Goal: Task Accomplishment & Management: Use online tool/utility

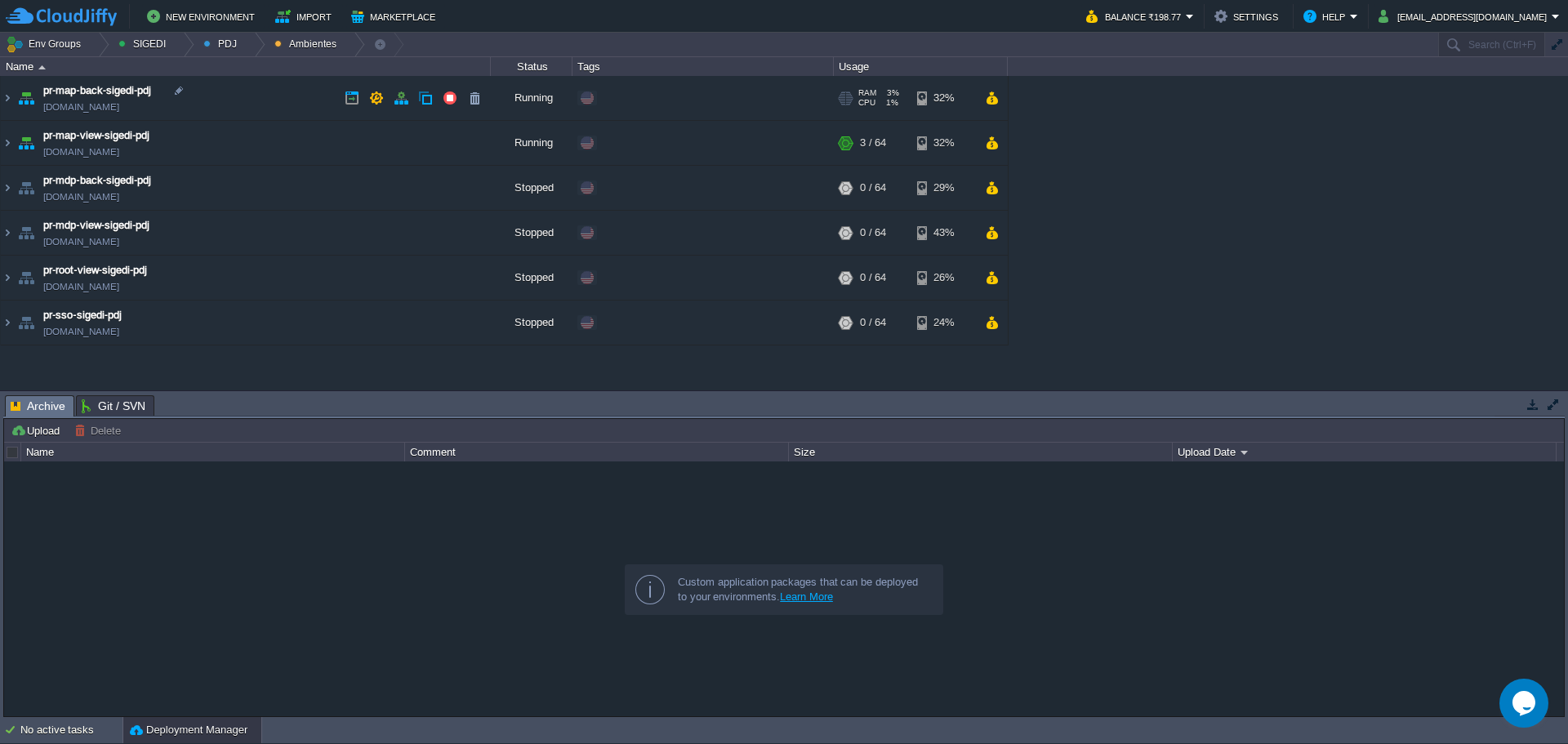
click at [271, 98] on td "pr-map-back-sigedi-pdj [DOMAIN_NAME]" at bounding box center [246, 98] width 490 height 45
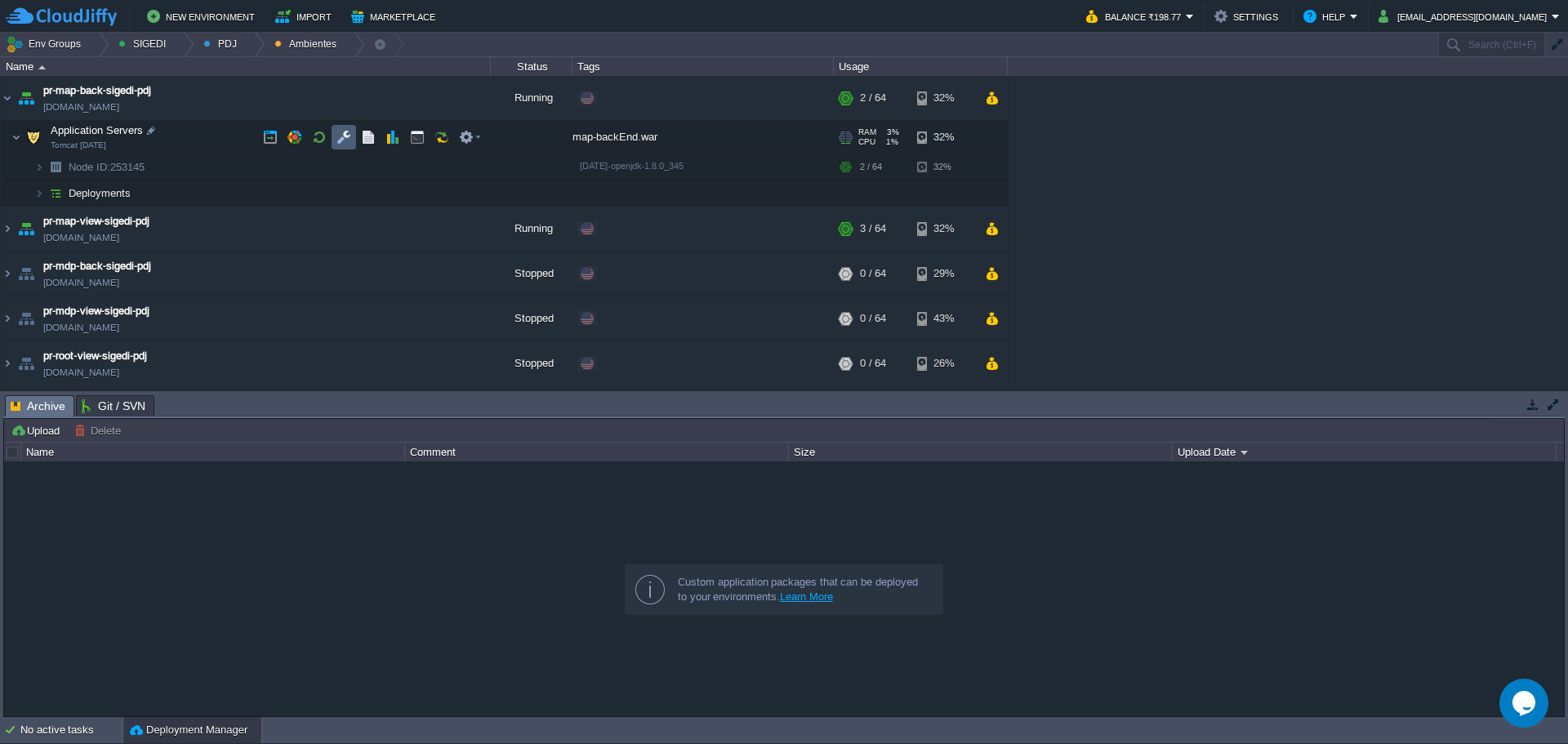
click at [334, 137] on td at bounding box center [344, 138] width 25 height 25
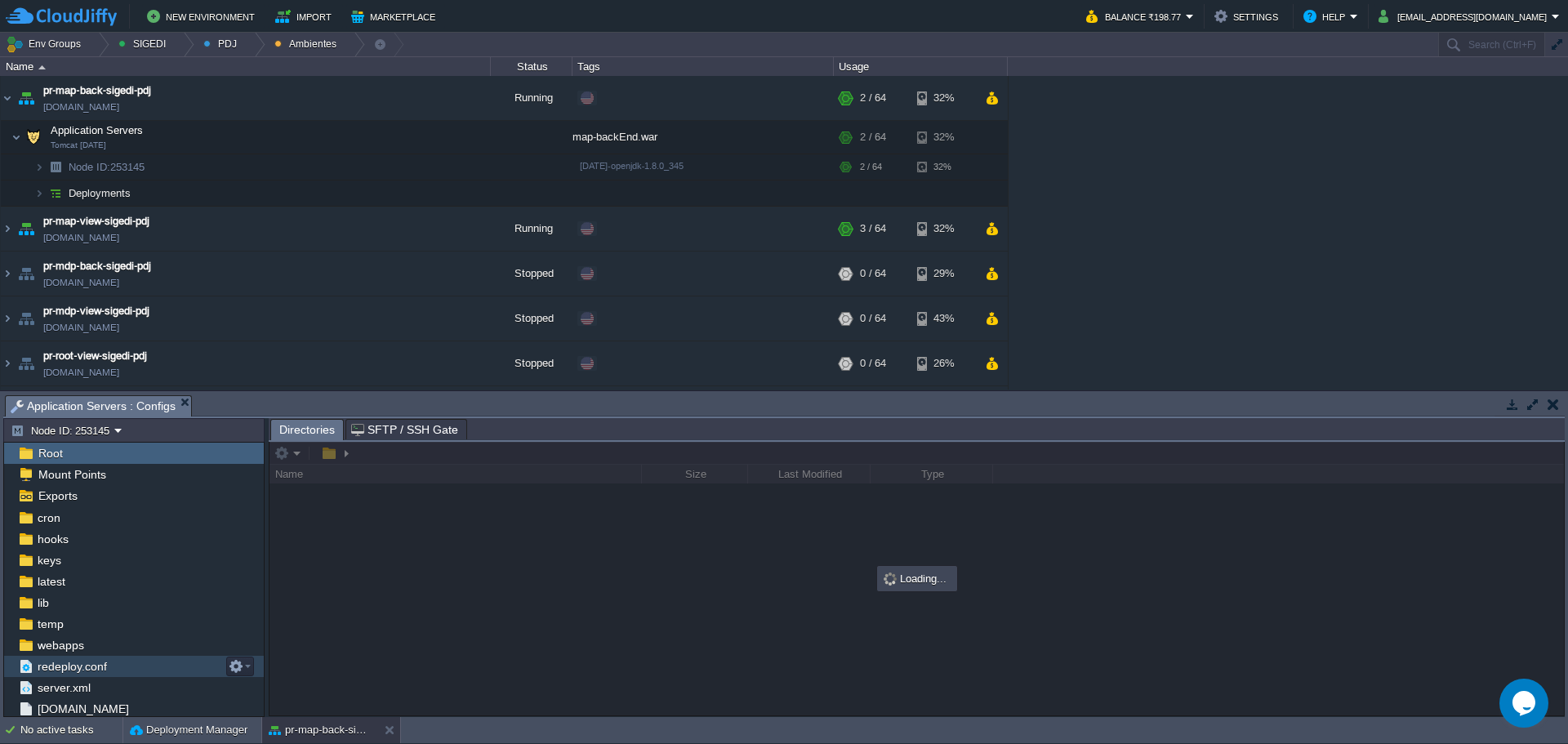
scroll to position [68, 0]
click at [66, 697] on div "[DOMAIN_NAME]" at bounding box center [134, 688] width 260 height 21
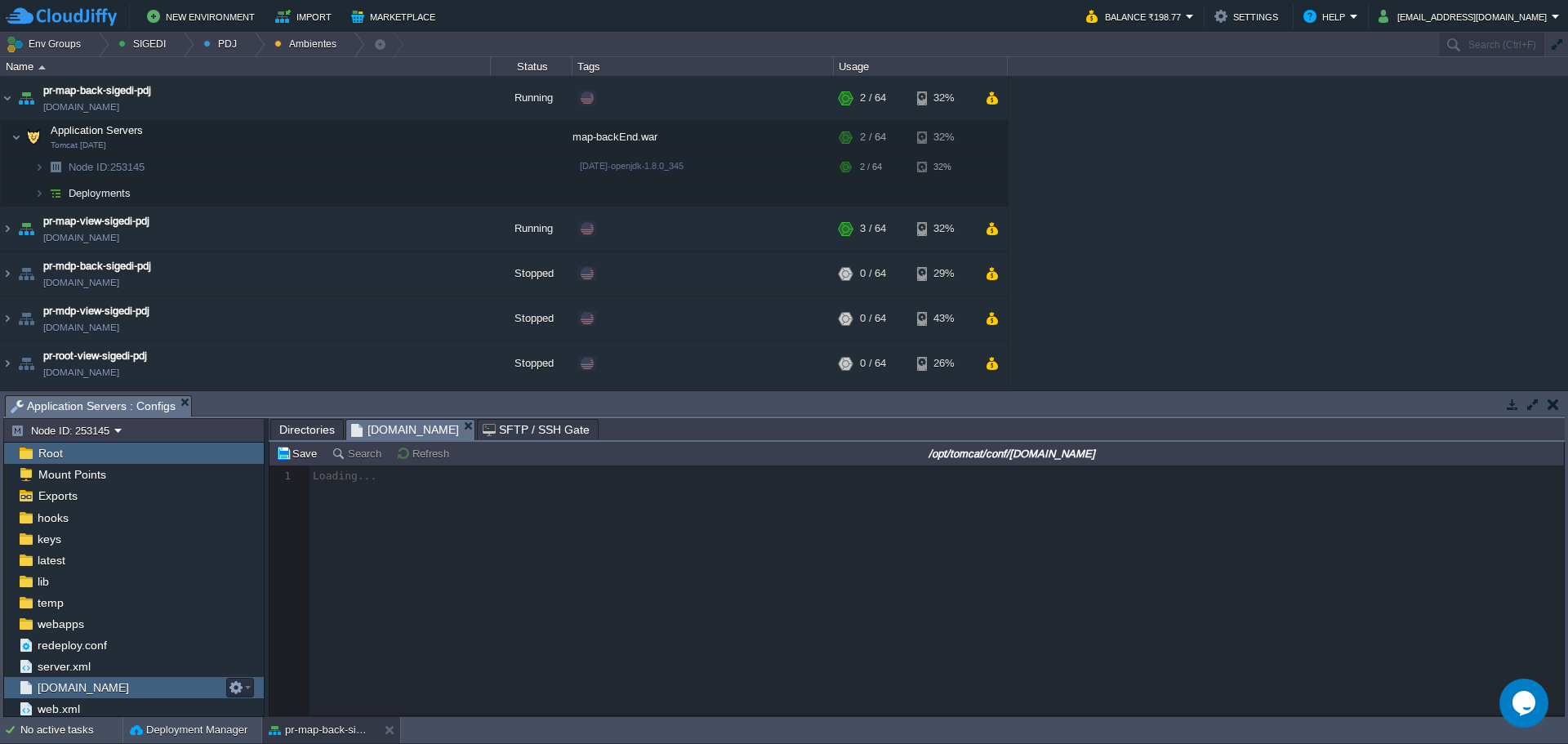
click at [66, 697] on div "[DOMAIN_NAME]" at bounding box center [134, 688] width 260 height 21
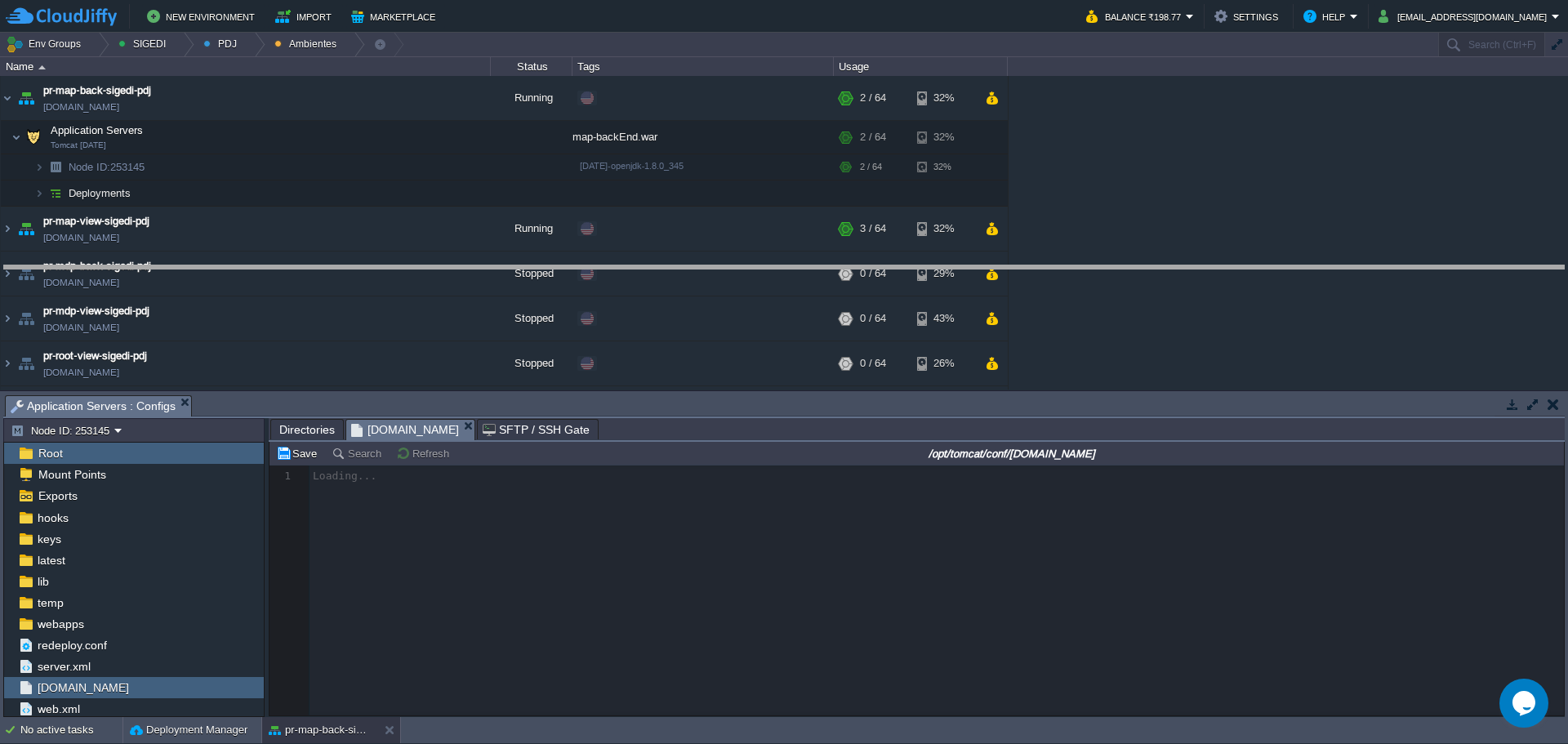
drag, startPoint x: 810, startPoint y: 411, endPoint x: 804, endPoint y: 268, distance: 143.1
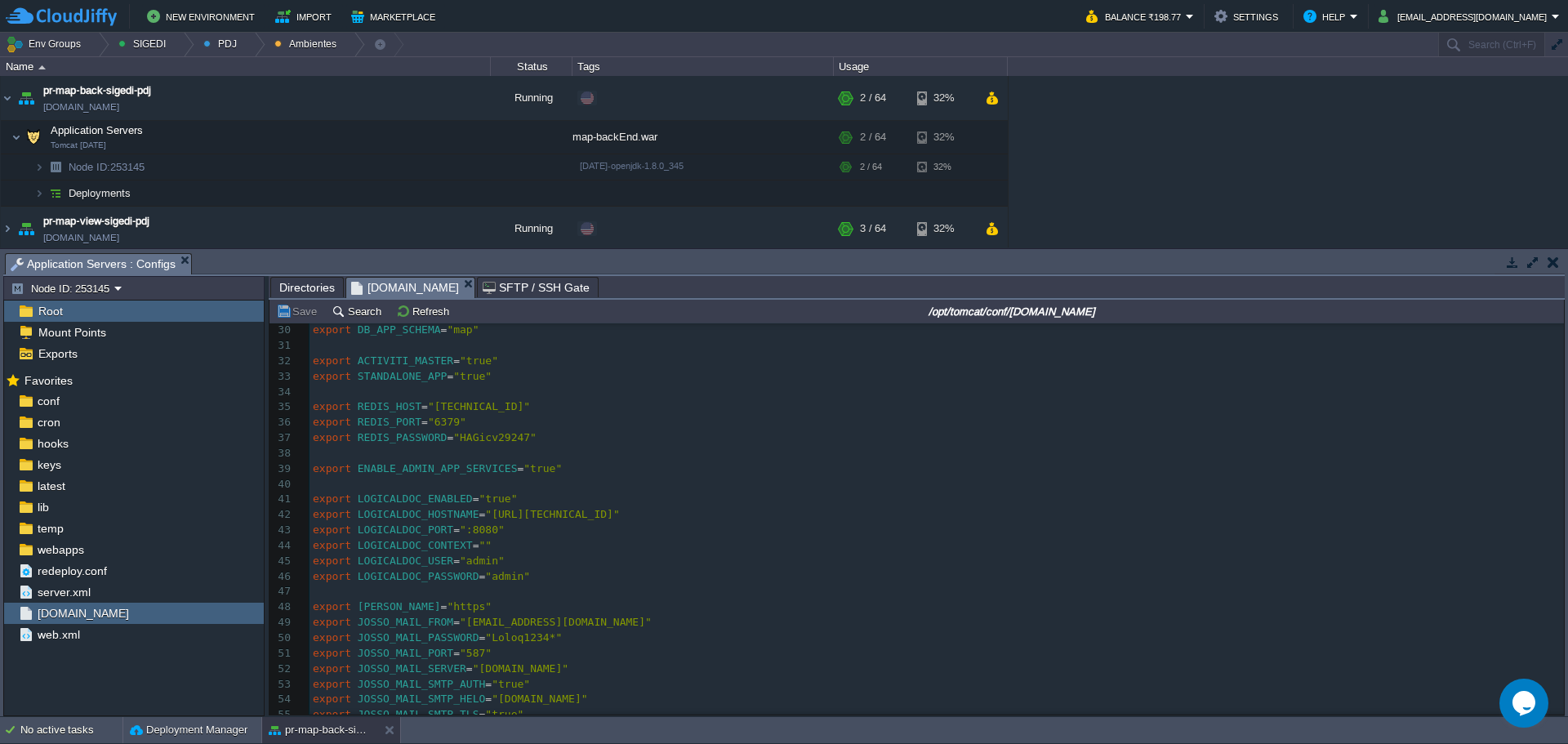
scroll to position [0, 0]
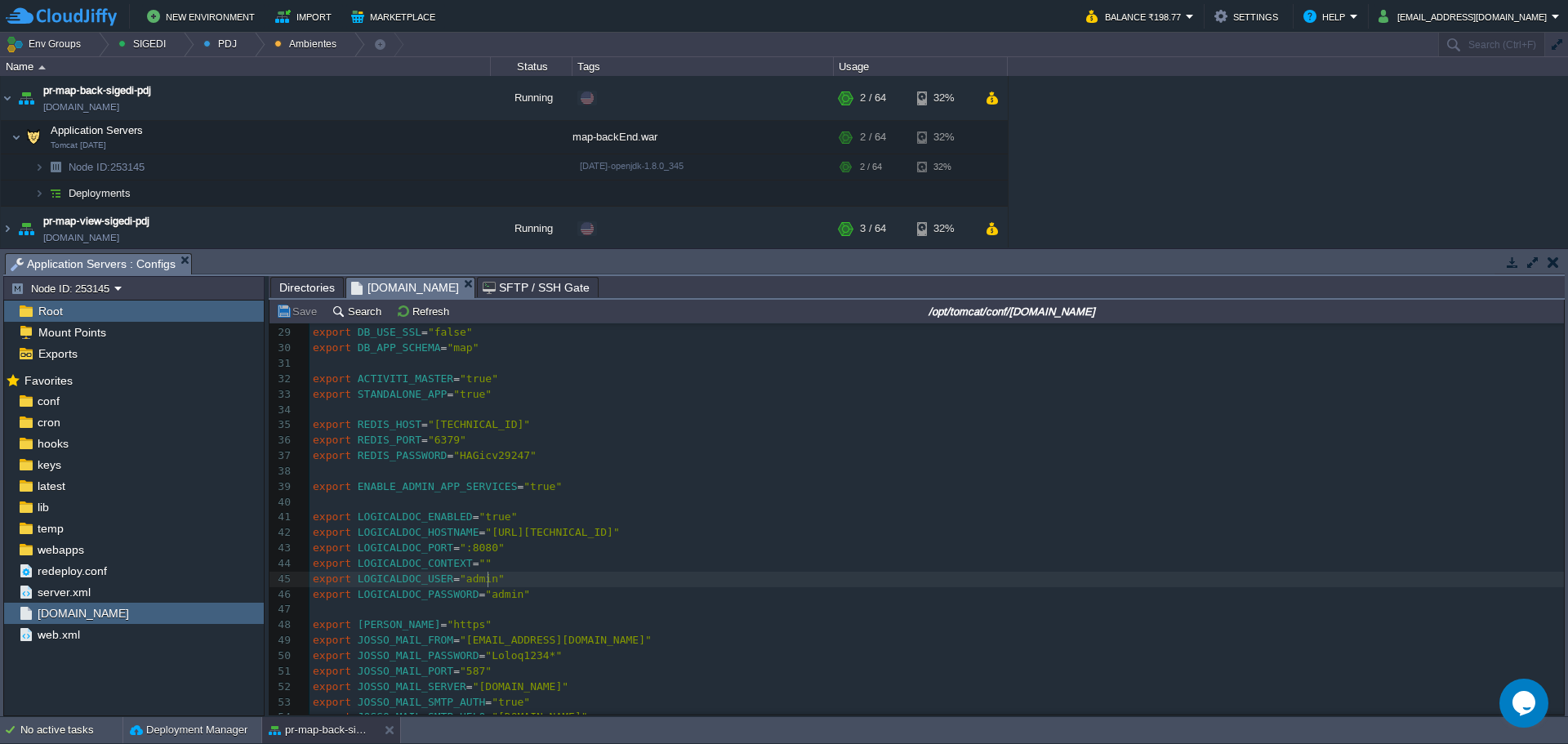
type textarea "export LOGICALDOC_PASSWORD="admin""
click at [825, 625] on pre "export JOSSO_LOST_PASSWORD_RESET_URL_SCHEME = "https"" at bounding box center [937, 625] width 1255 height 16
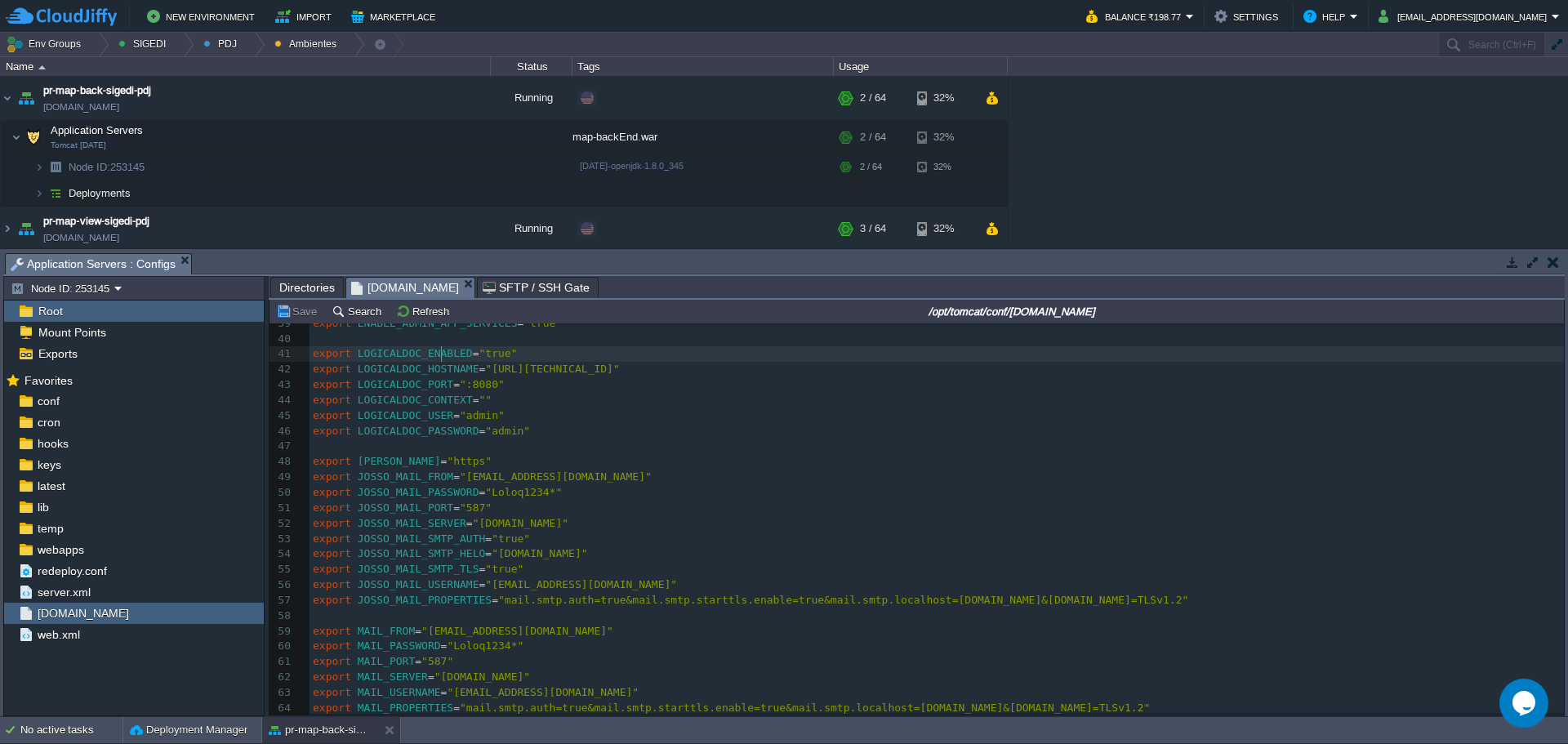
click at [440, 362] on pre "export LOGICALDOC_ENABLED = "true"" at bounding box center [937, 354] width 1255 height 16
type textarea "export LOGICALDOC_ENABLED="true""
click at [434, 374] on span "LOGICALDOC_HOSTNAME" at bounding box center [419, 369] width 122 height 12
click at [445, 368] on span "LOGICALDOC_HOSTNAME" at bounding box center [419, 369] width 122 height 12
type textarea "LOGICALDOC_HOSTNAME"
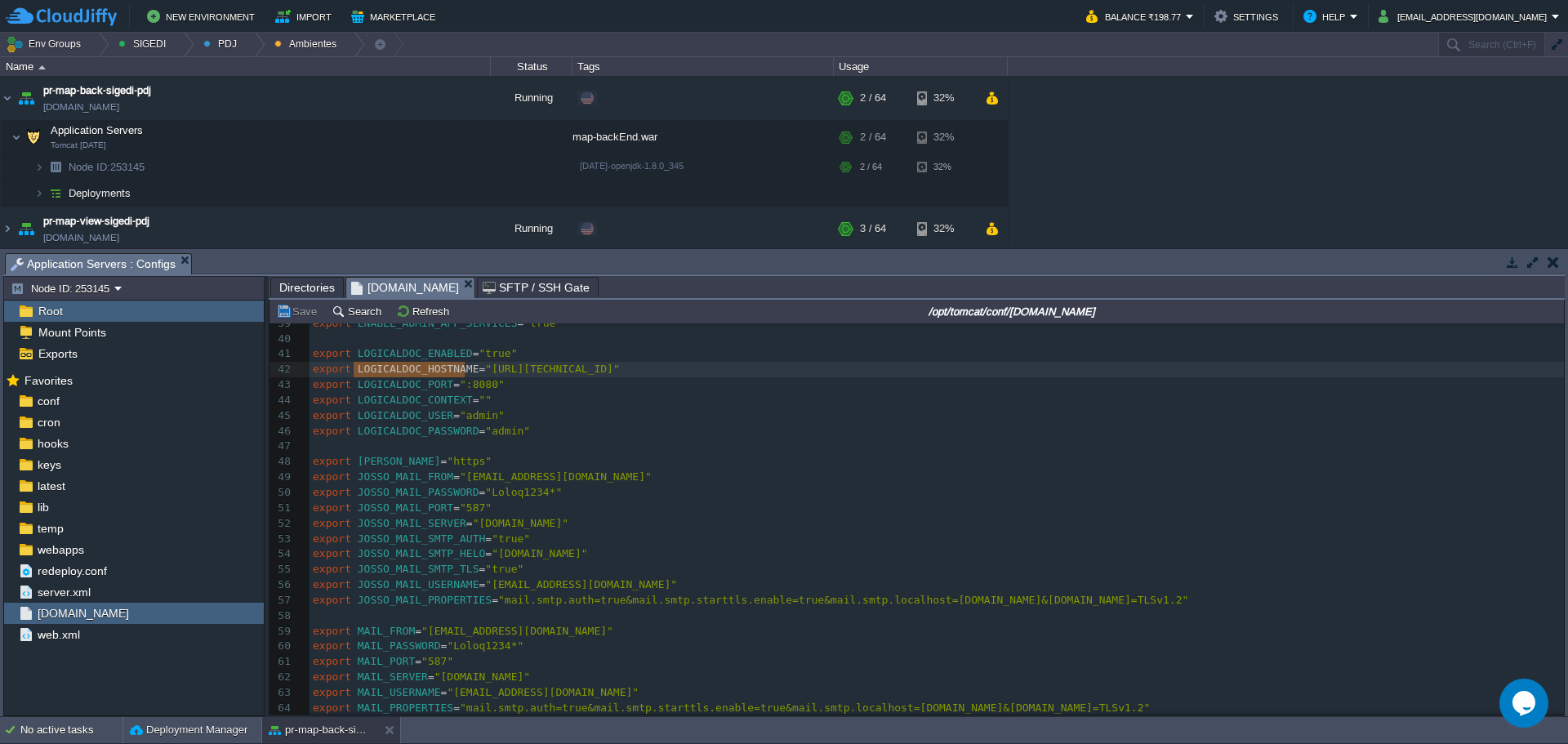
click at [421, 391] on span "LOGICALDOC_PORT" at bounding box center [406, 384] width 96 height 12
type textarea "LOGICALDOC_PORT"
click at [437, 412] on div "x #!/bin/sh 29 export DB_USE_SSL = "false" 30 export DB_APP_SCHEMA = "map" 31 ​…" at bounding box center [937, 477] width 1255 height 632
type textarea "LOGICALDOC_USER"
click at [438, 398] on span "LOGICALDOC_CONTEXT" at bounding box center [415, 400] width 116 height 12
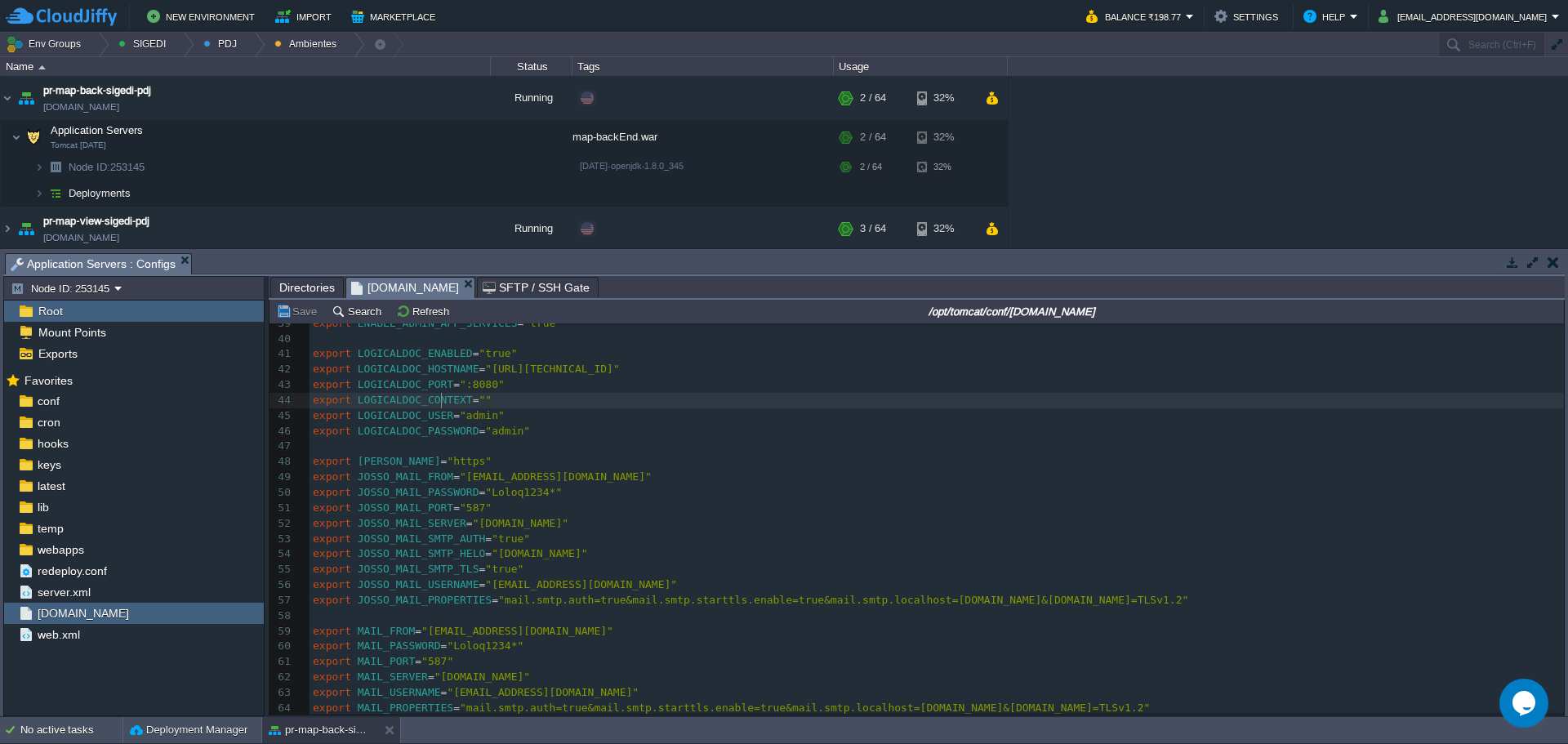
type textarea "LOGICALDOC_CONTEXT"
